Goal: Entertainment & Leisure: Browse casually

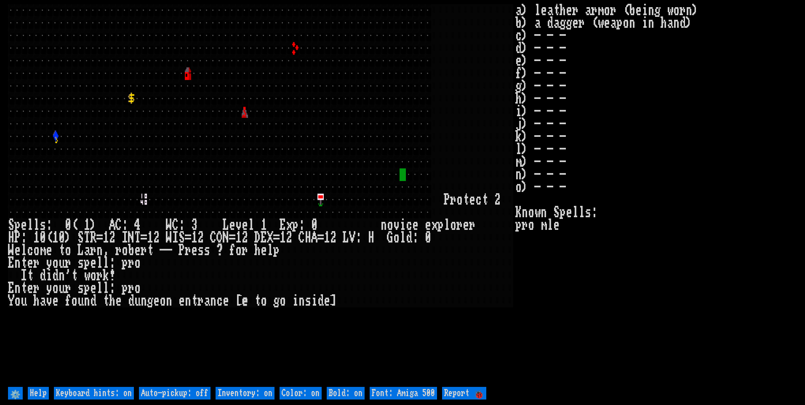
click at [189, 391] on off "Auto-pickup: off" at bounding box center [175, 393] width 72 height 13
type off "Auto-pickup: on"
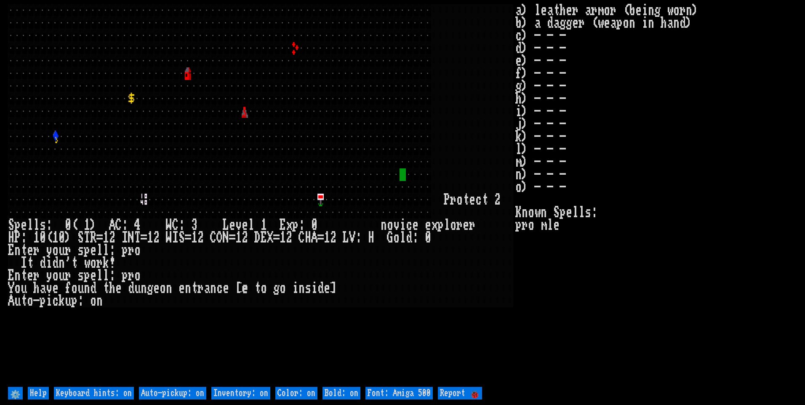
click at [241, 395] on on "Inventory: on" at bounding box center [240, 393] width 59 height 13
type on "Inventory: off"
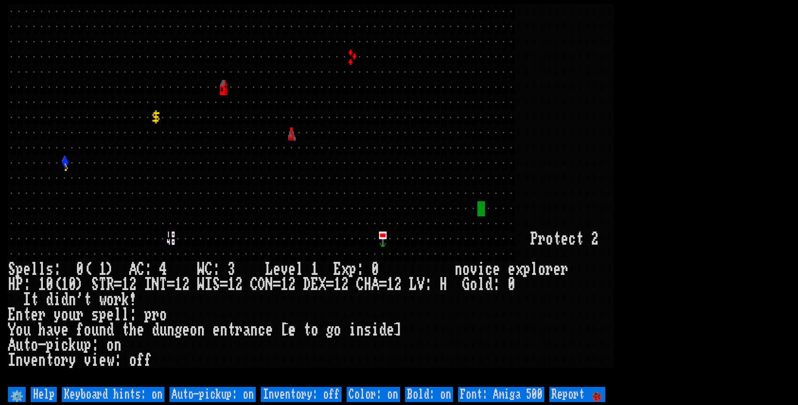
click at [496, 393] on 500 "Font: Amiga 500" at bounding box center [501, 394] width 86 height 15
type 500 "Font: Amiga 1200"
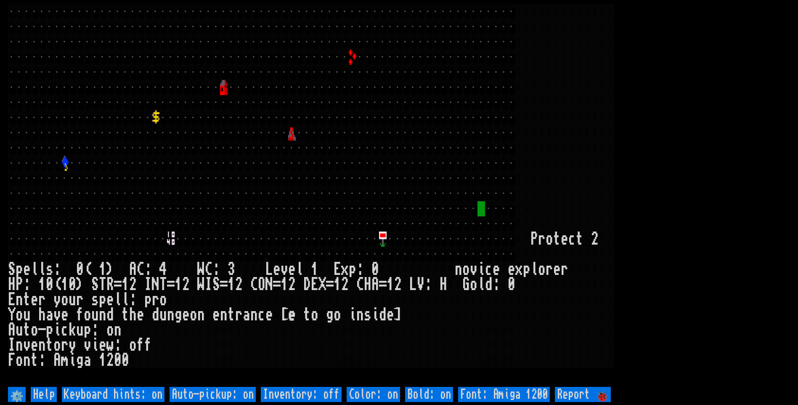
click at [748, 215] on larn at bounding box center [399, 194] width 782 height 380
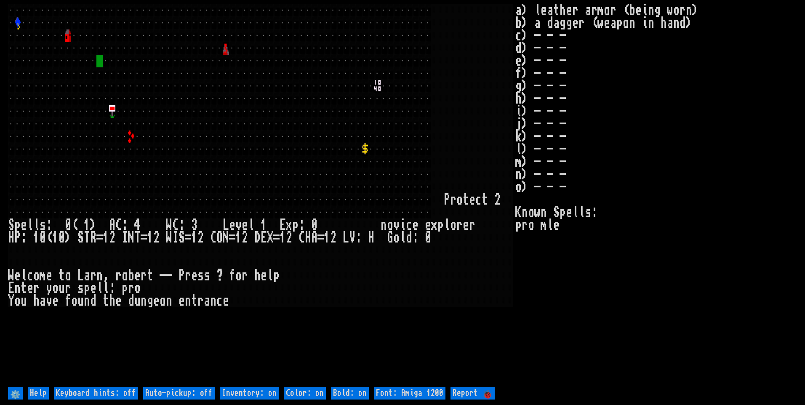
click at [147, 393] on off "Auto-pickup: off" at bounding box center [179, 393] width 72 height 13
type off "Auto-pickup: on"
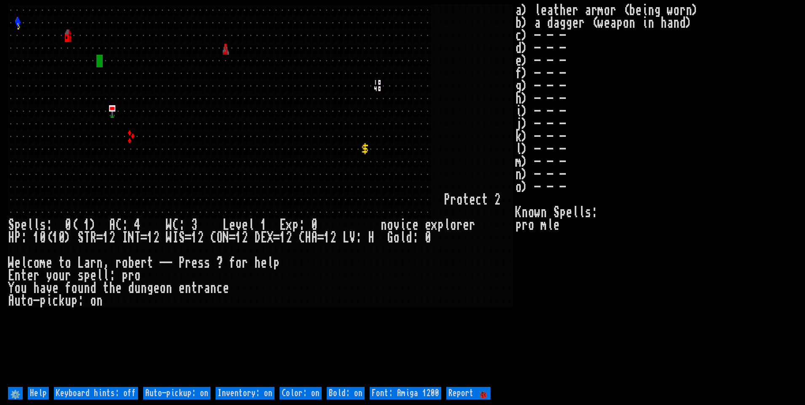
click at [260, 395] on on "Inventory: on" at bounding box center [244, 393] width 59 height 13
type on "Inventory: off"
